Goal: Check status: Check status

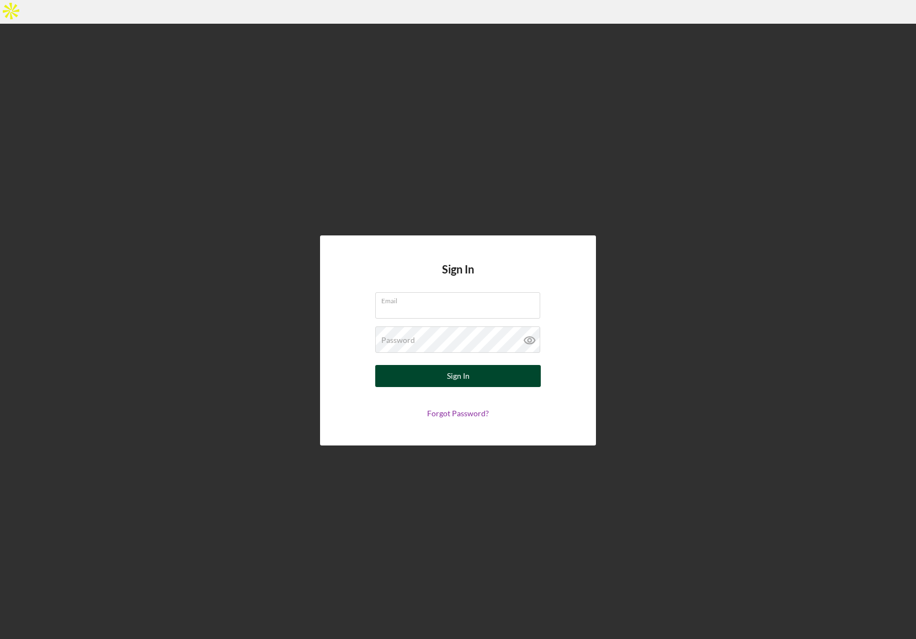
type input "[EMAIL_ADDRESS][DOMAIN_NAME]"
click at [458, 365] on div "Sign In" at bounding box center [458, 376] width 23 height 22
